Goal: Task Accomplishment & Management: Manage account settings

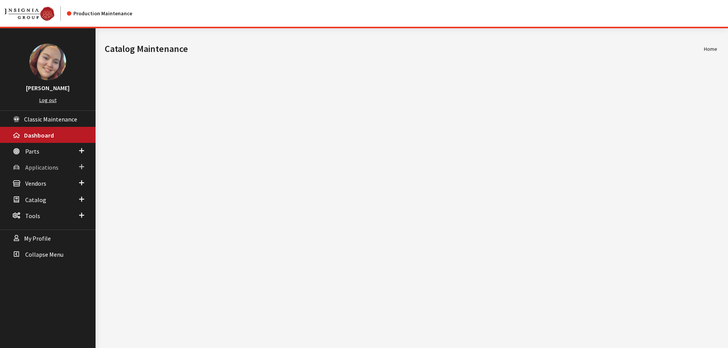
click at [37, 167] on span "Applications" at bounding box center [41, 167] width 33 height 8
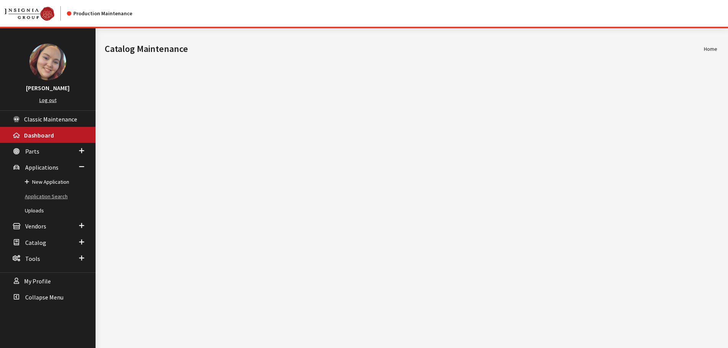
click at [33, 195] on link "Application Search" at bounding box center [47, 196] width 95 height 14
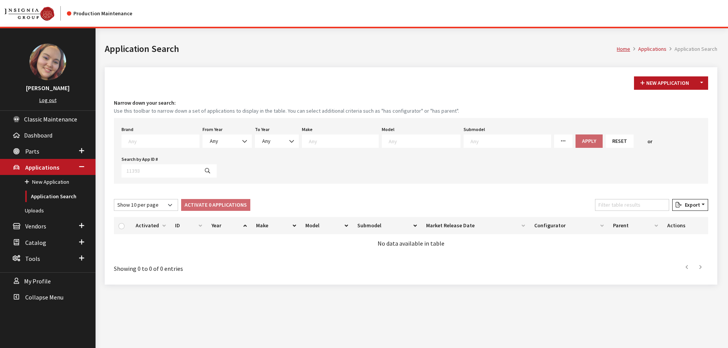
click at [136, 143] on textarea "Search" at bounding box center [163, 140] width 71 height 7
type textarea "vw"
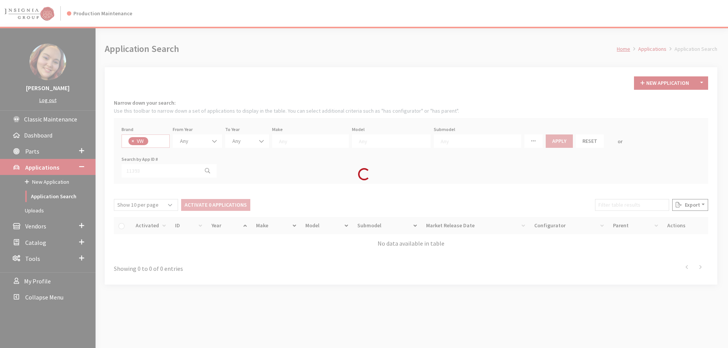
select select "11"
select select
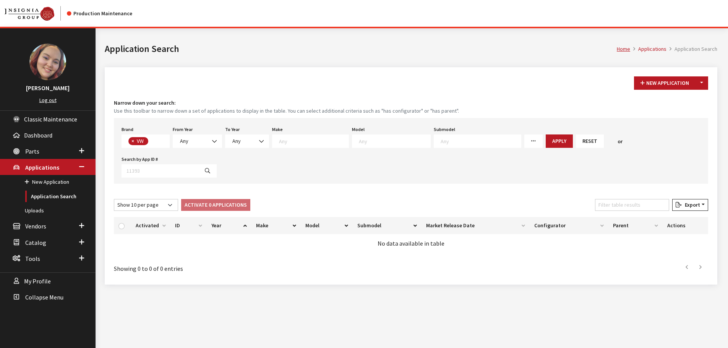
scroll to position [210, 0]
click at [212, 137] on b at bounding box center [212, 137] width 0 height 0
select select "2026"
select select
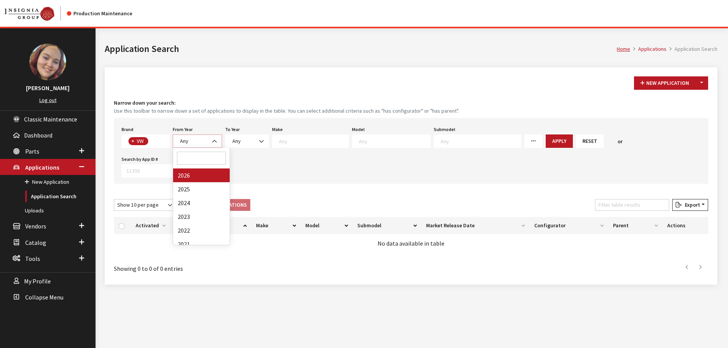
select select
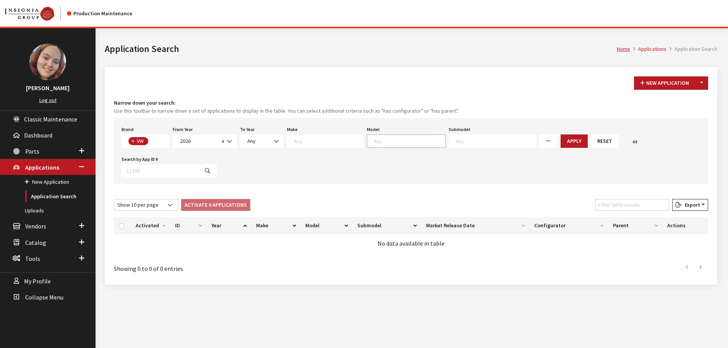
click at [386, 141] on textarea "Search" at bounding box center [409, 140] width 71 height 7
type textarea "ti"
select select "885"
select select
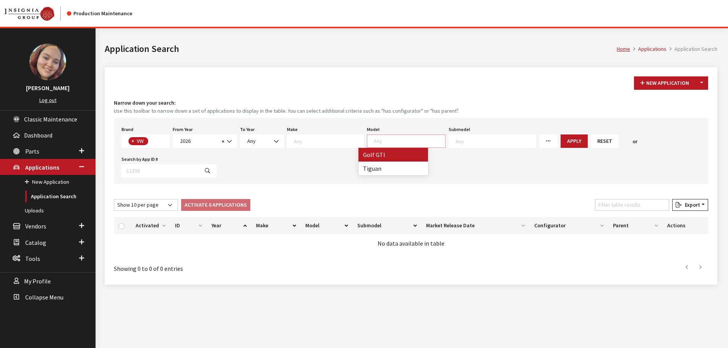
scroll to position [22, 0]
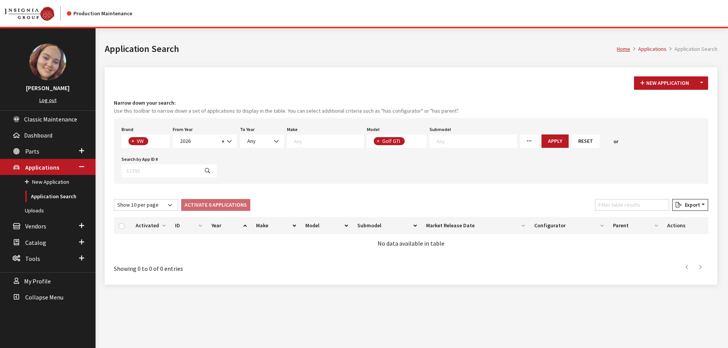
click at [374, 138] on button "×" at bounding box center [378, 141] width 8 height 8
select select
click at [384, 142] on textarea "Search" at bounding box center [409, 140] width 71 height 7
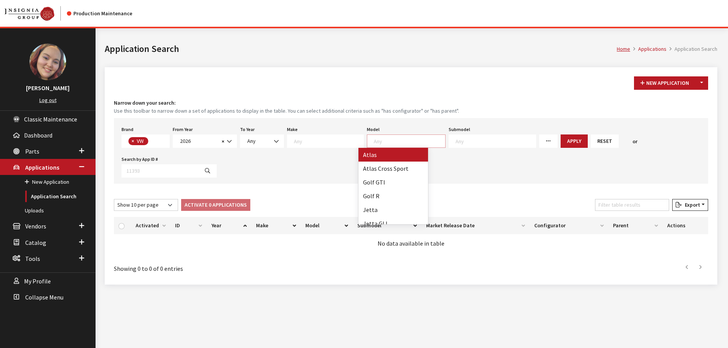
click at [384, 143] on textarea "Search" at bounding box center [409, 140] width 71 height 7
click at [560, 140] on button "Apply" at bounding box center [573, 140] width 27 height 13
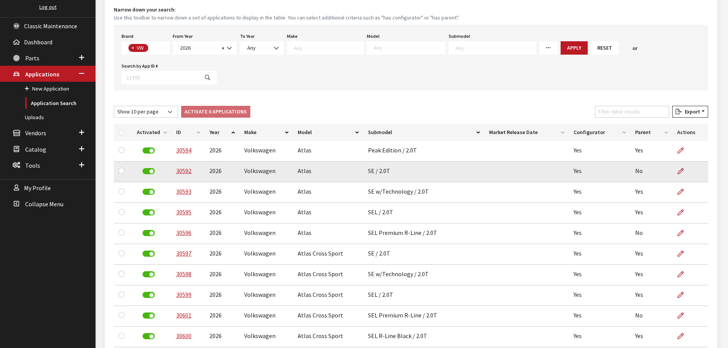
scroll to position [115, 0]
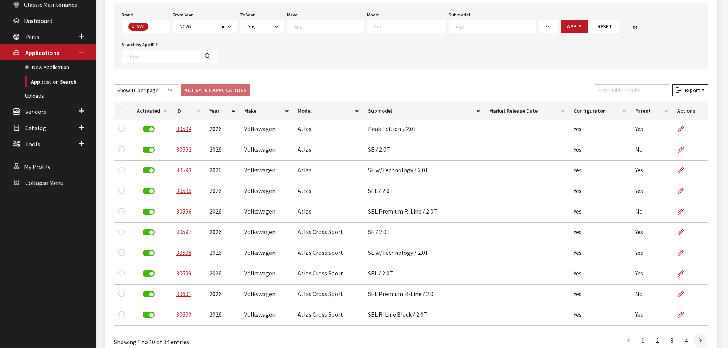
click at [142, 110] on th "Activated" at bounding box center [151, 110] width 39 height 17
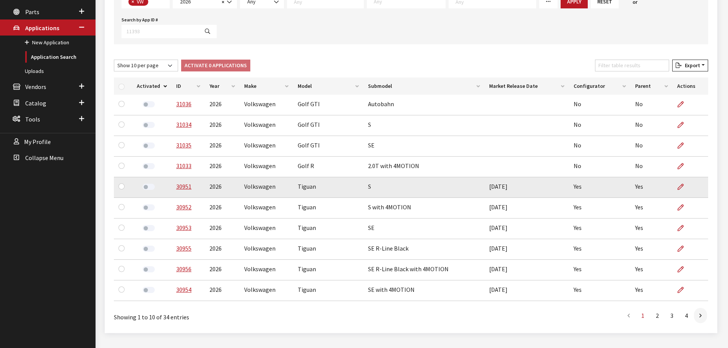
scroll to position [153, 0]
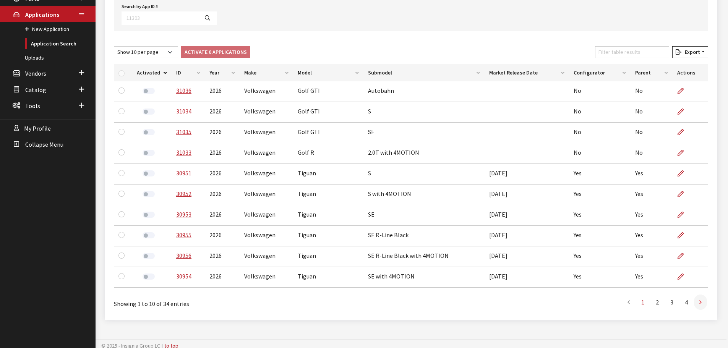
click at [698, 301] on link at bounding box center [700, 301] width 13 height 15
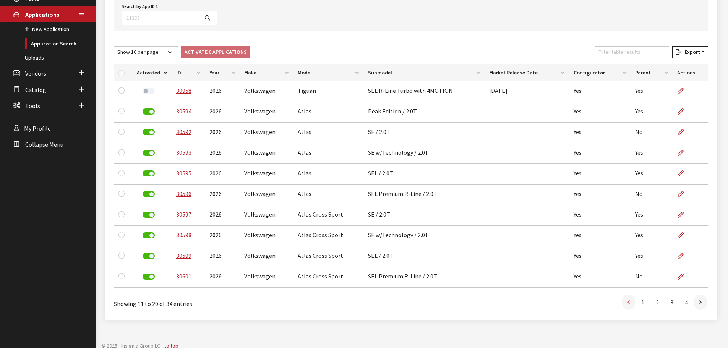
click at [628, 303] on icon at bounding box center [628, 302] width 2 height 6
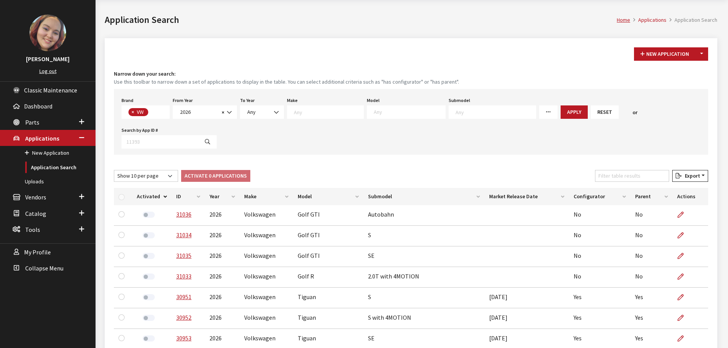
scroll to position [0, 0]
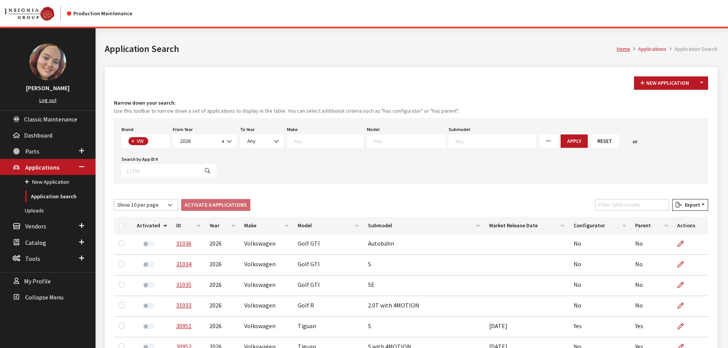
click at [392, 146] on span at bounding box center [406, 140] width 79 height 13
type textarea "tig"
select select "297"
select select
click at [538, 142] on button "Apply" at bounding box center [551, 140] width 27 height 13
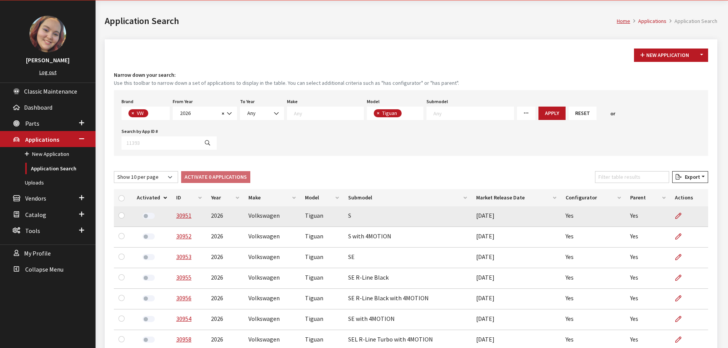
scroll to position [65, 0]
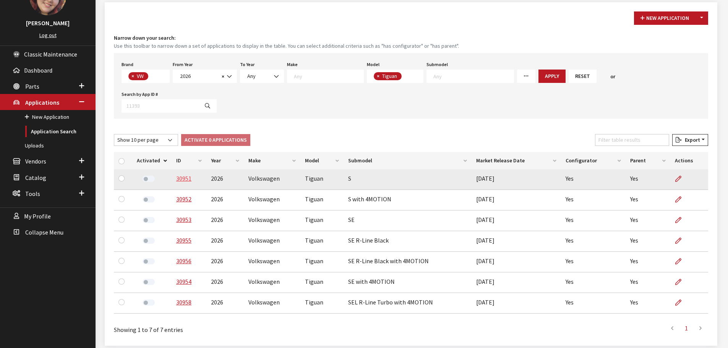
click at [176, 175] on link "30951" at bounding box center [183, 179] width 15 height 8
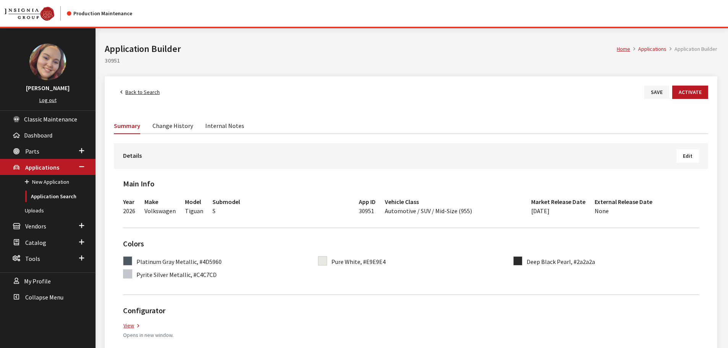
click at [174, 127] on link "Change History" at bounding box center [172, 125] width 40 height 16
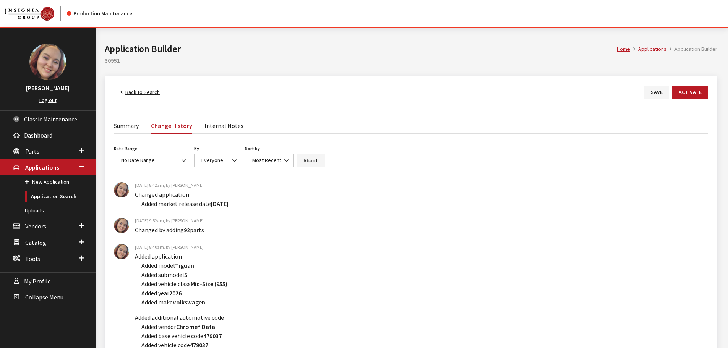
scroll to position [38, 0]
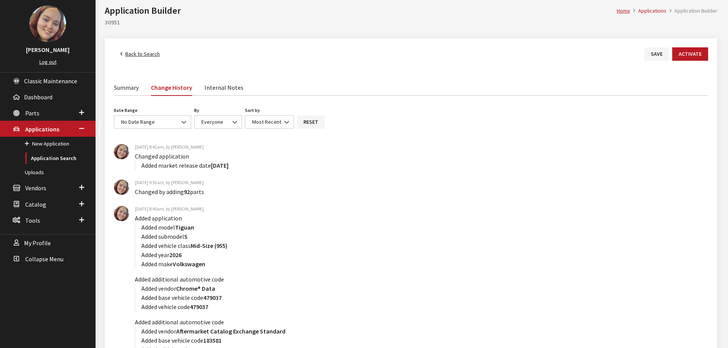
click at [137, 54] on link "Back to Search" at bounding box center [140, 53] width 52 height 13
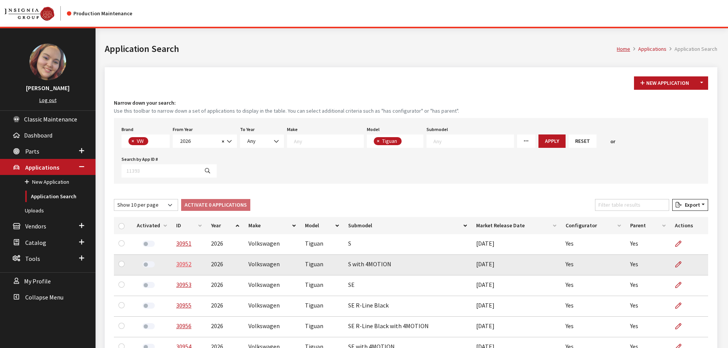
scroll to position [34, 0]
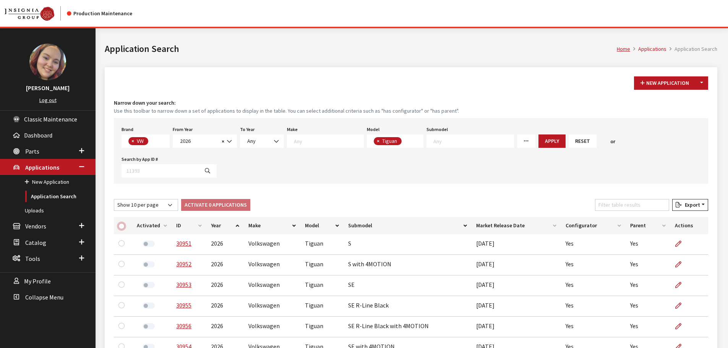
click at [121, 223] on input "checkbox" at bounding box center [121, 226] width 6 height 6
checkbox input "true"
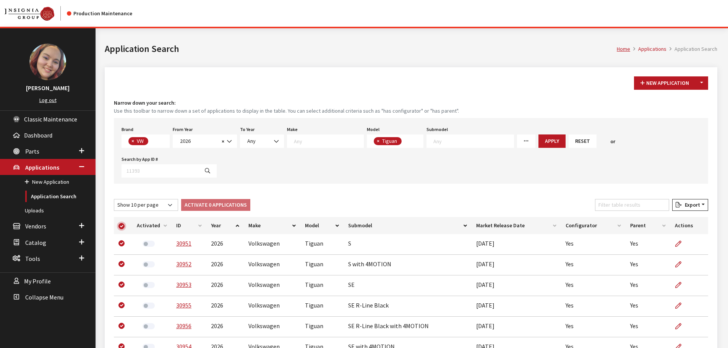
checkbox input "true"
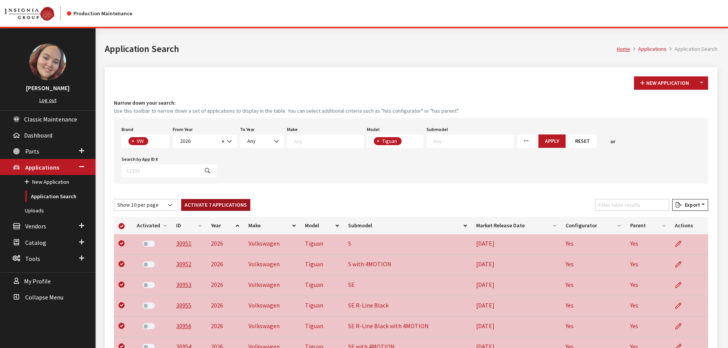
click at [200, 199] on button "Activate 7 Applications" at bounding box center [215, 205] width 69 height 12
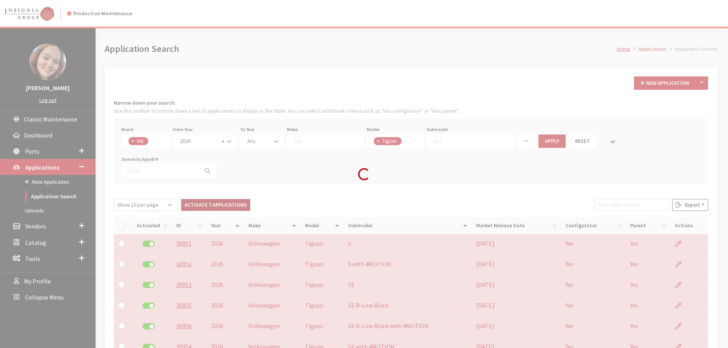
checkbox input "false"
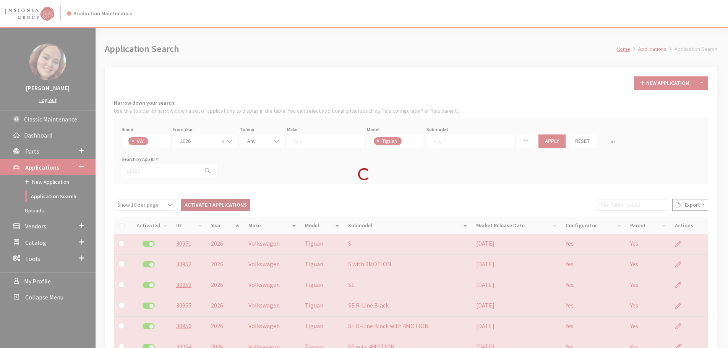
checkbox input "false"
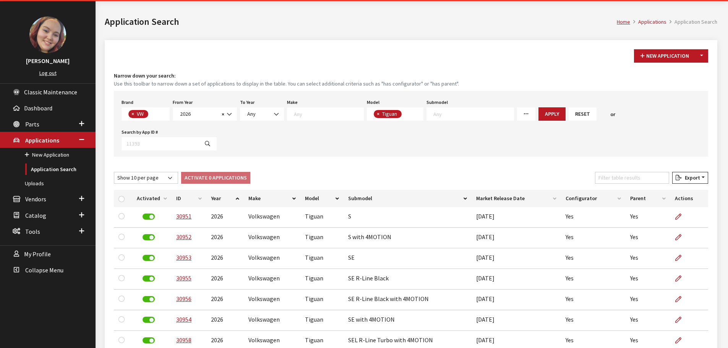
scroll to position [0, 0]
